Goal: Transaction & Acquisition: Purchase product/service

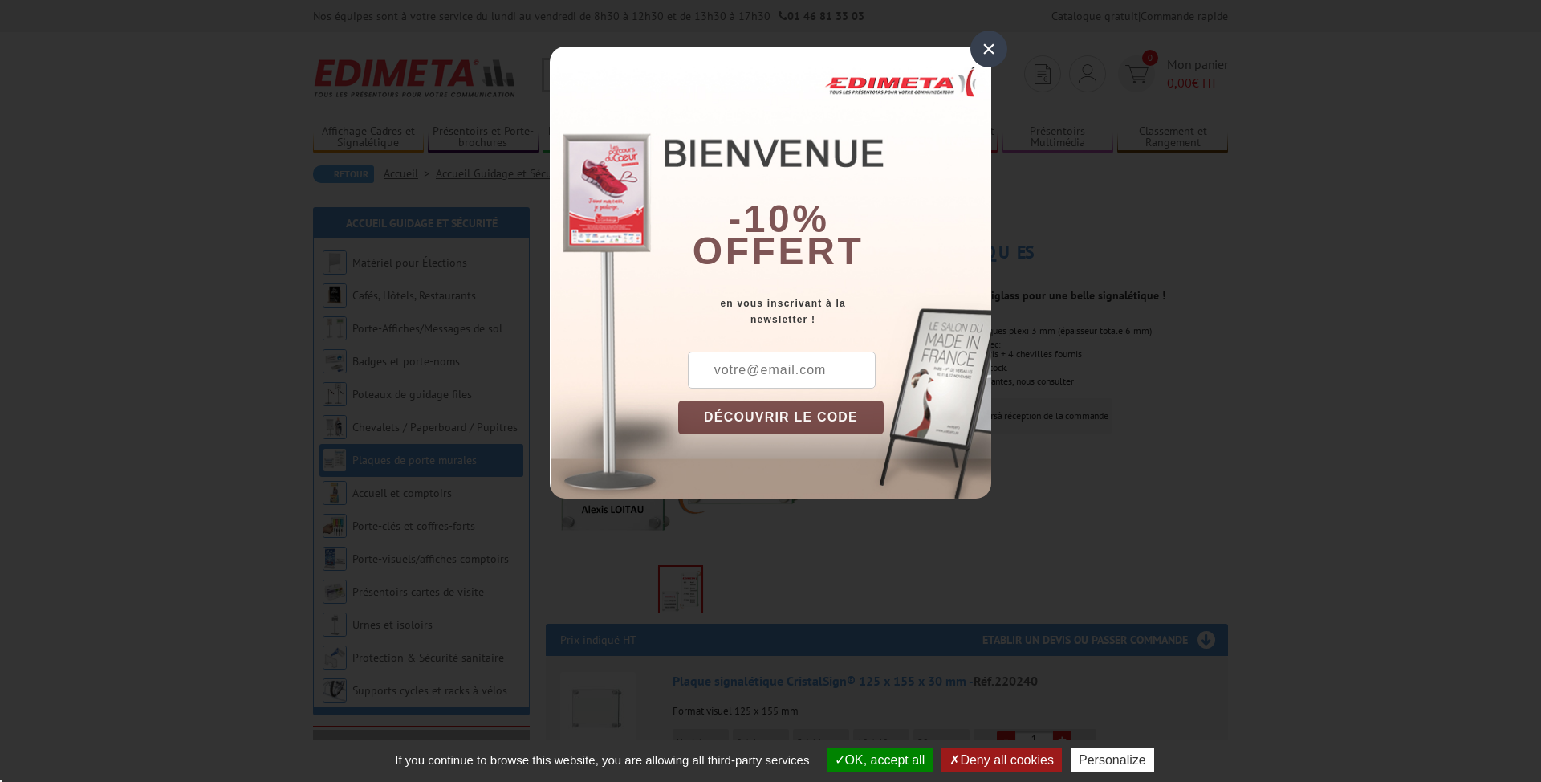
click at [998, 43] on div "×" at bounding box center [988, 48] width 37 height 37
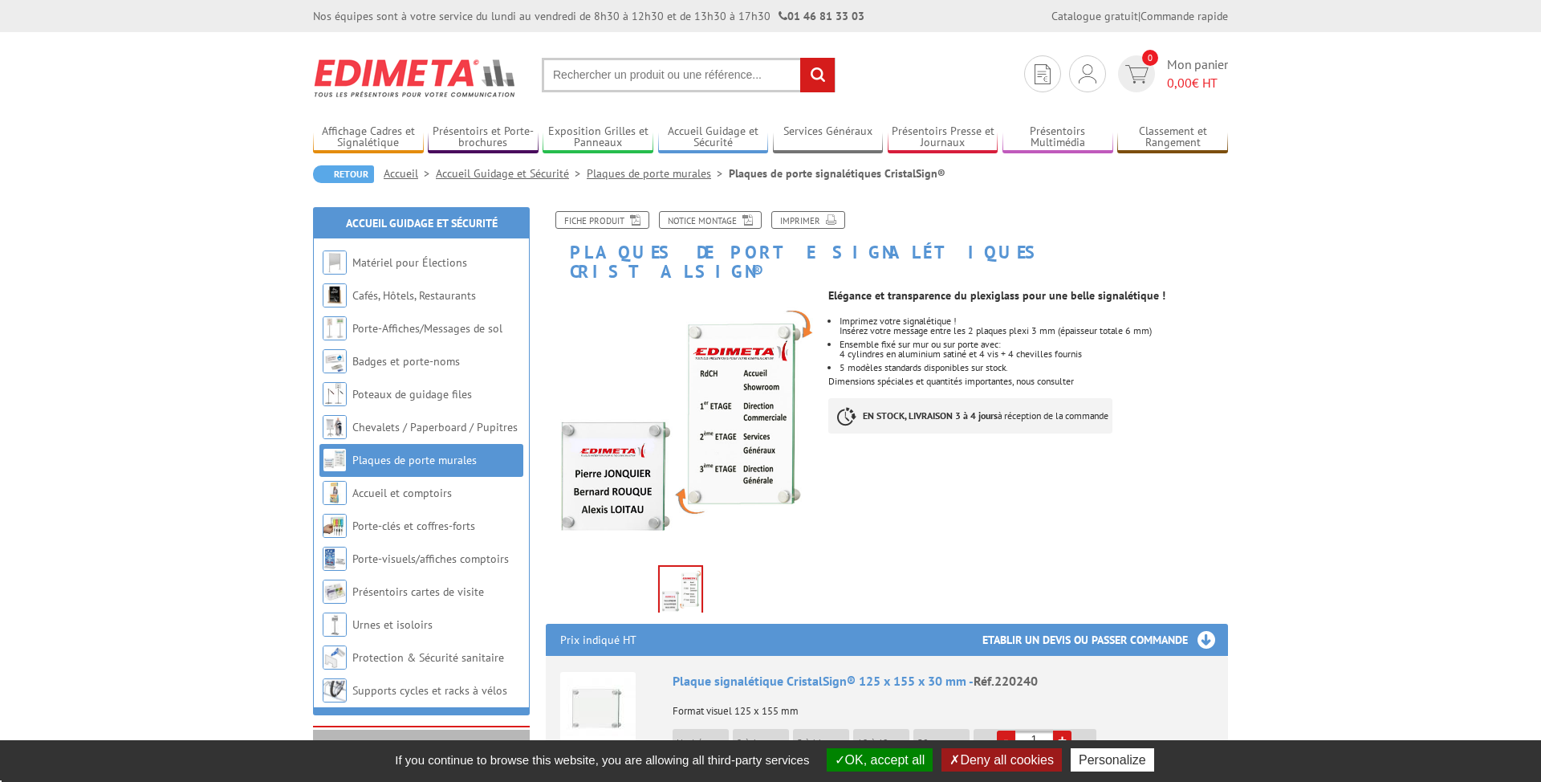
drag, startPoint x: 166, startPoint y: 83, endPoint x: 161, endPoint y: 74, distance: 10.1
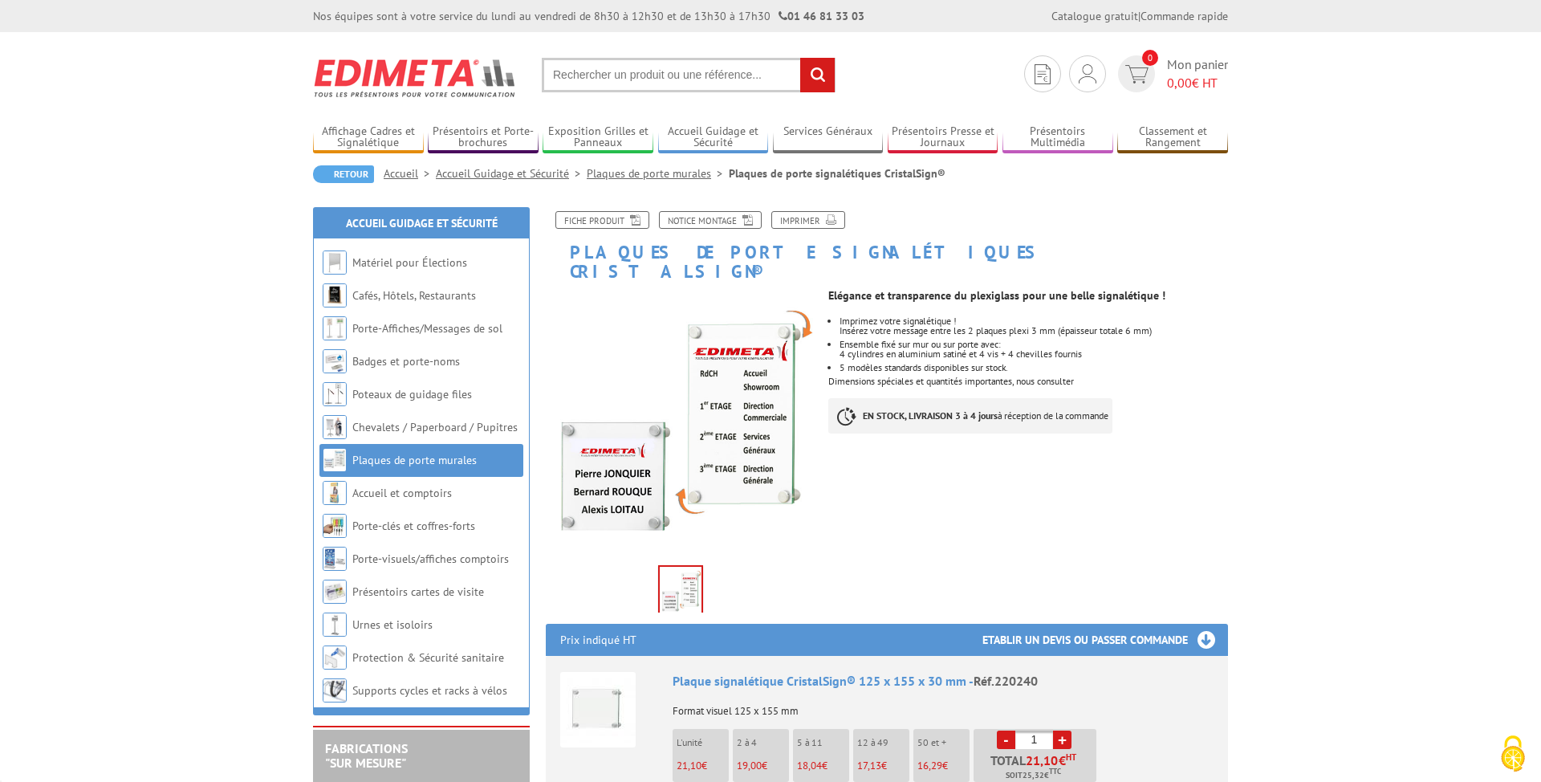
drag, startPoint x: 1283, startPoint y: 176, endPoint x: 1236, endPoint y: 179, distance: 47.5
